Goal: Task Accomplishment & Management: Use online tool/utility

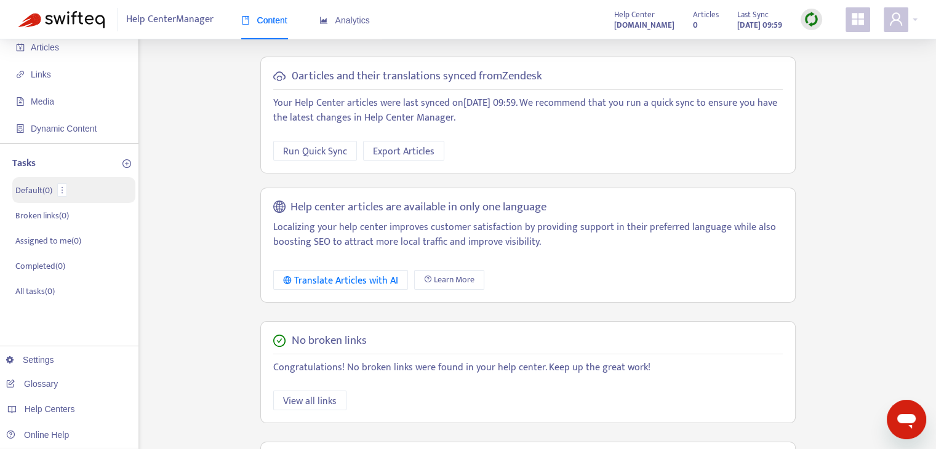
scroll to position [62, 0]
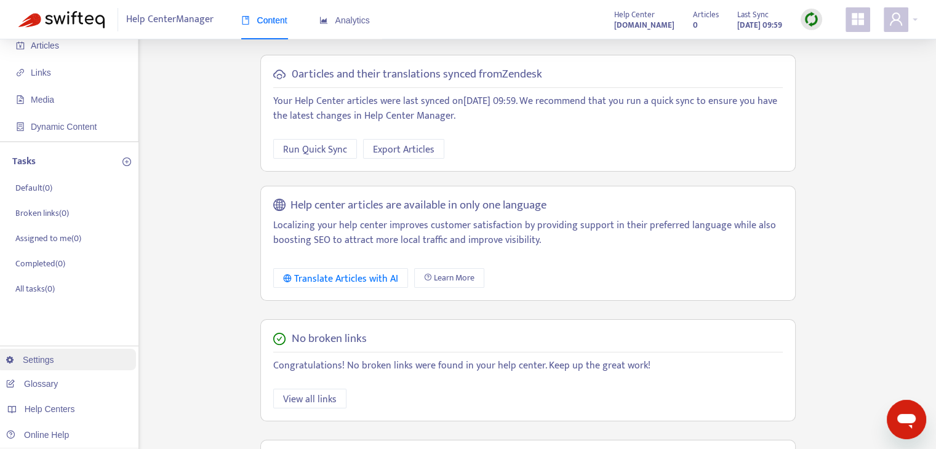
click at [54, 357] on link "Settings" at bounding box center [30, 360] width 48 height 10
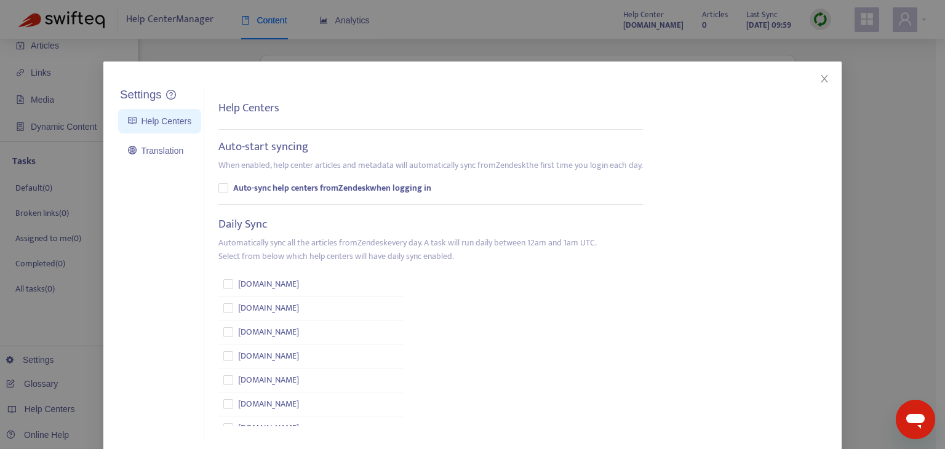
click at [349, 47] on div "Settings Help Centers Translation Settings Help Centers Auto-start syncing When…" at bounding box center [472, 224] width 945 height 449
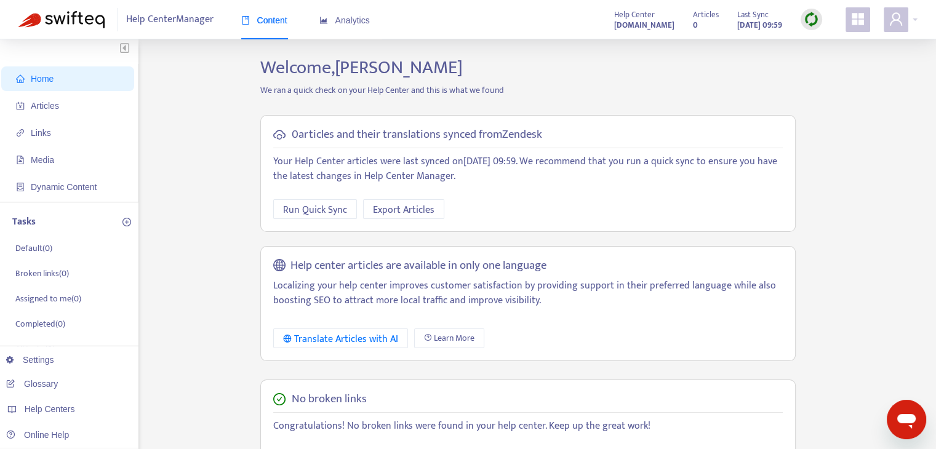
scroll to position [0, 0]
click at [858, 19] on icon "appstore" at bounding box center [857, 19] width 15 height 15
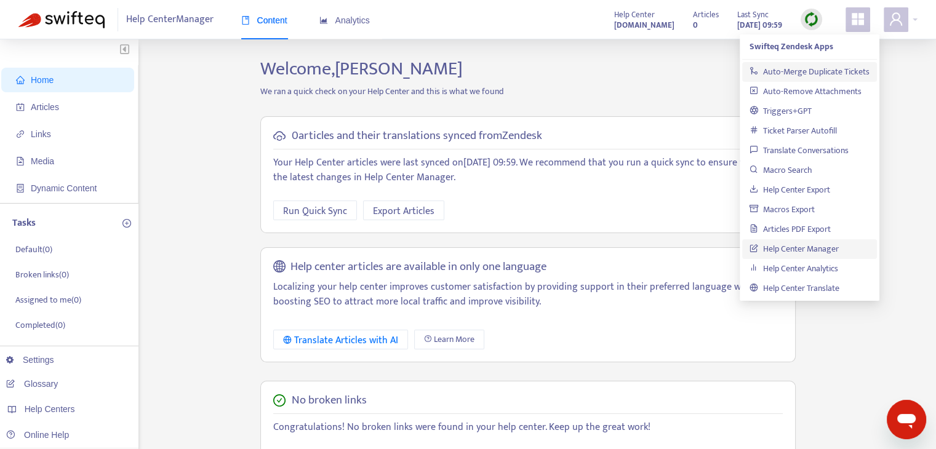
click at [846, 74] on link "Auto-Merge Duplicate Tickets" at bounding box center [809, 72] width 120 height 14
